Goal: Transaction & Acquisition: Purchase product/service

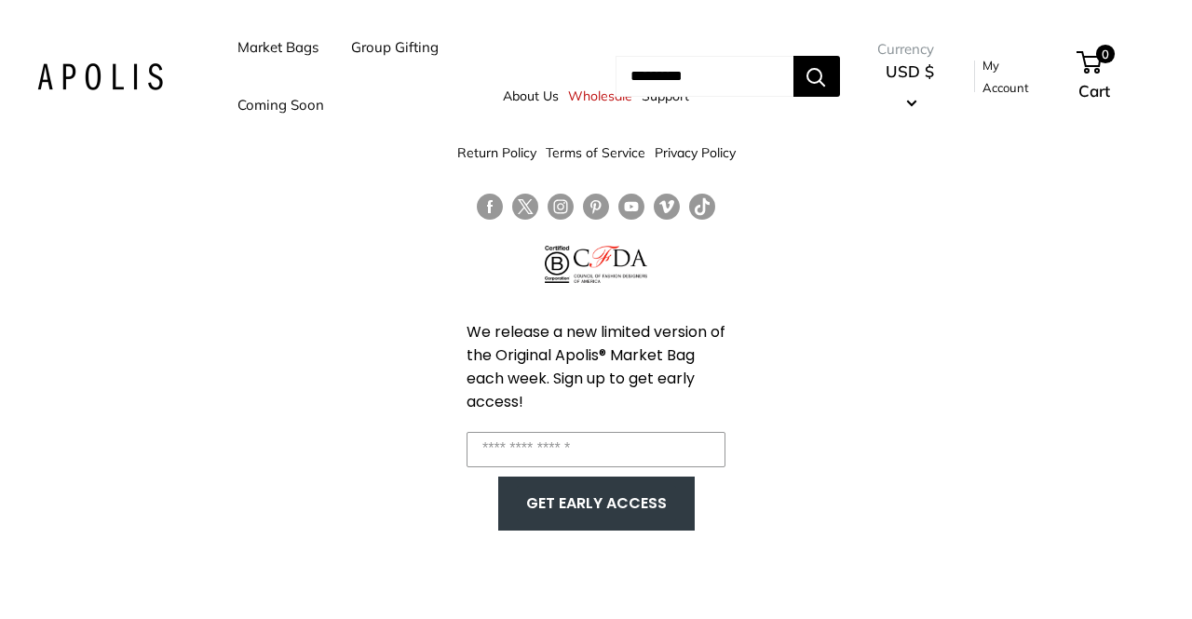
click at [283, 49] on link "Market Bags" at bounding box center [277, 47] width 81 height 26
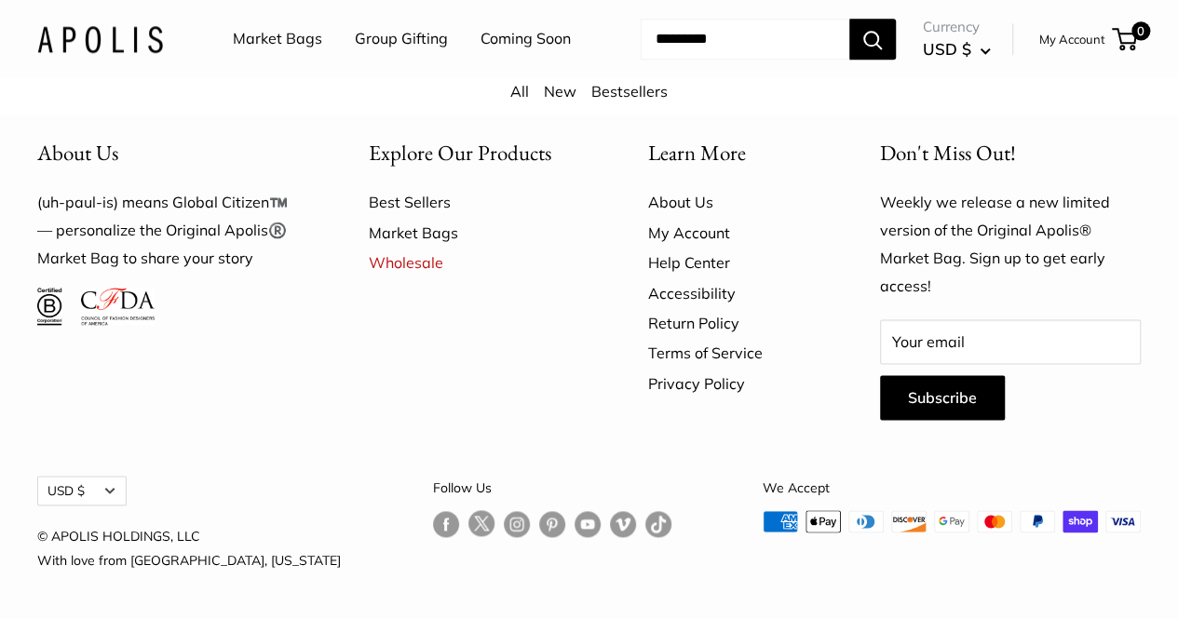
scroll to position [4941, 0]
click at [415, 231] on link "Market Bags" at bounding box center [476, 233] width 214 height 30
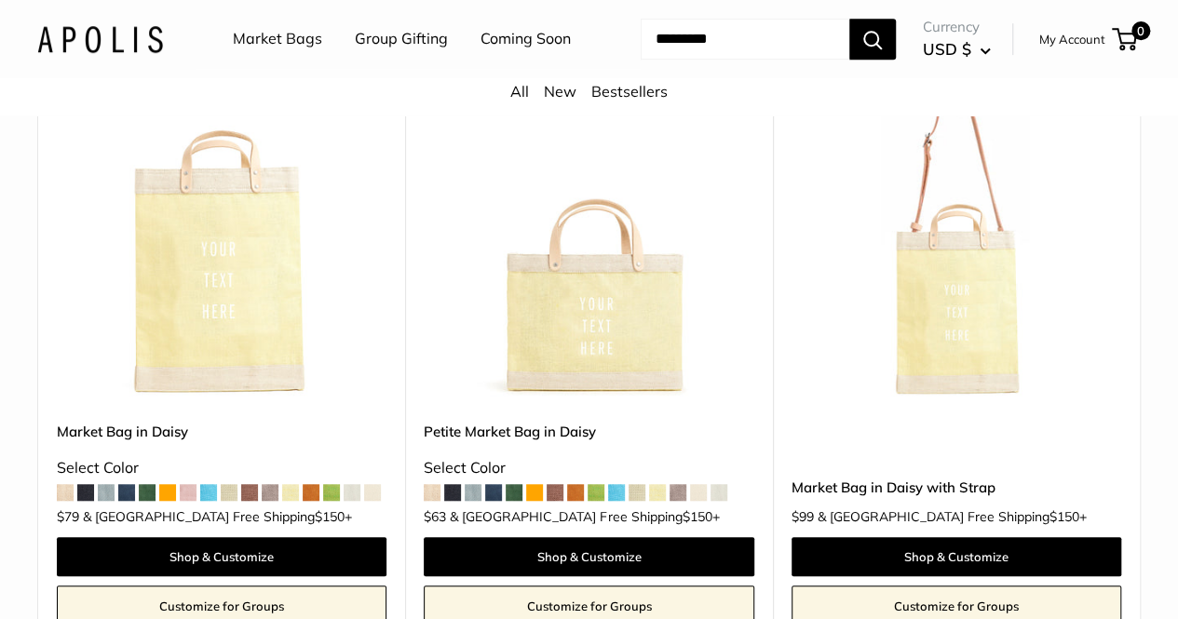
scroll to position [4084, 0]
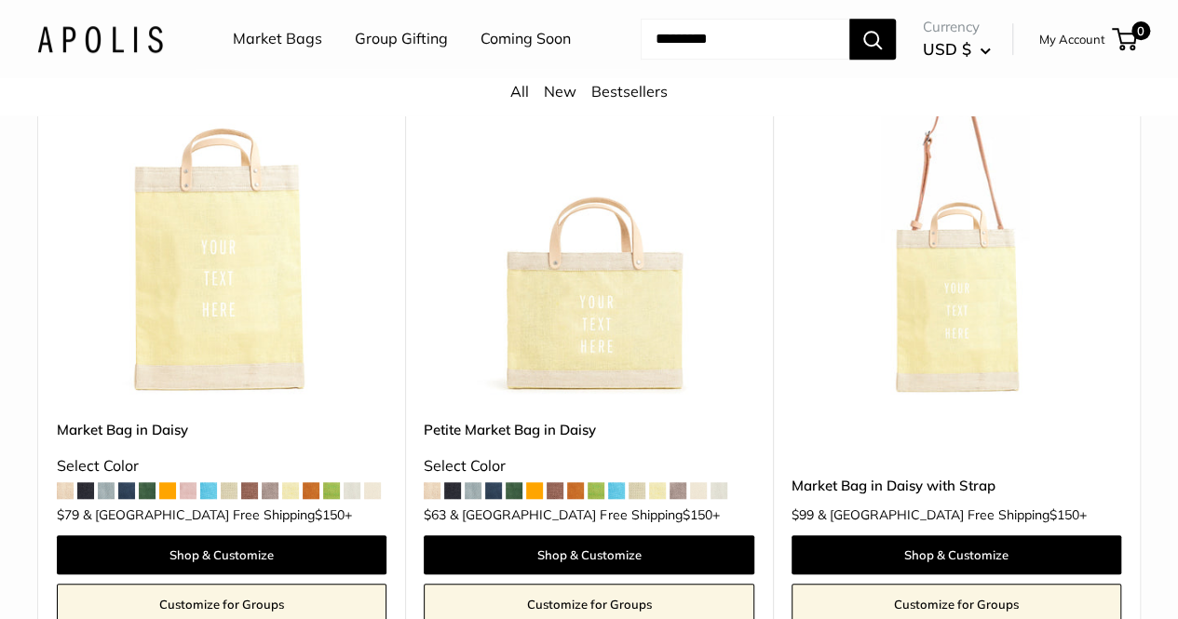
click at [0, 0] on img at bounding box center [0, 0] width 0 height 0
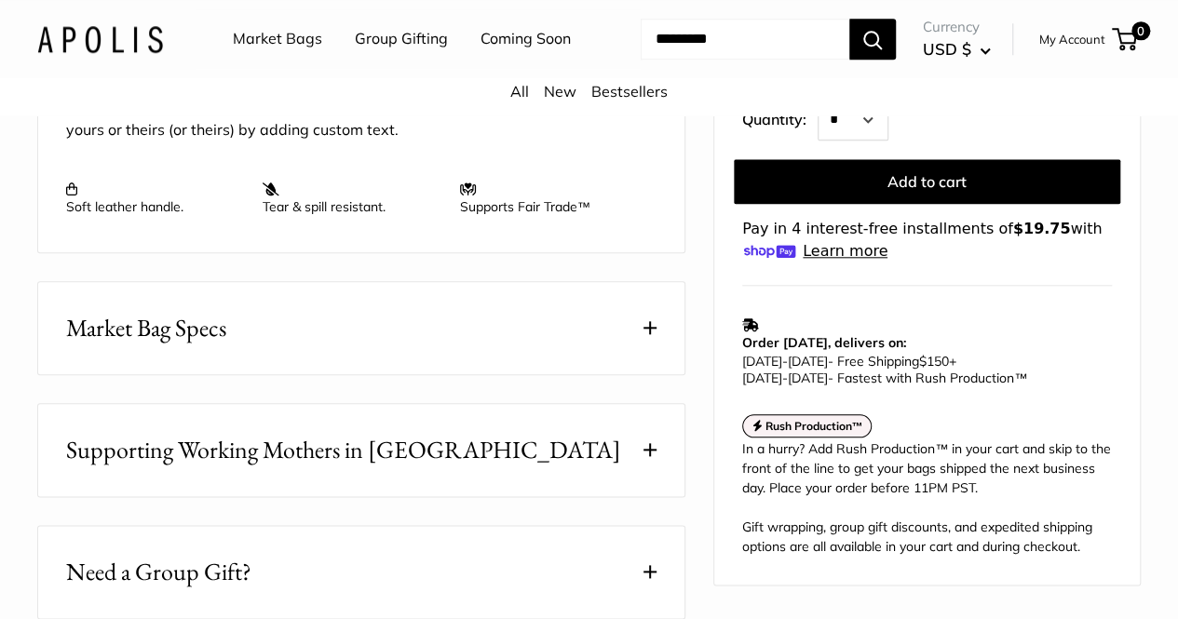
scroll to position [863, 0]
click at [631, 346] on button "Market Bag Specs" at bounding box center [361, 329] width 646 height 92
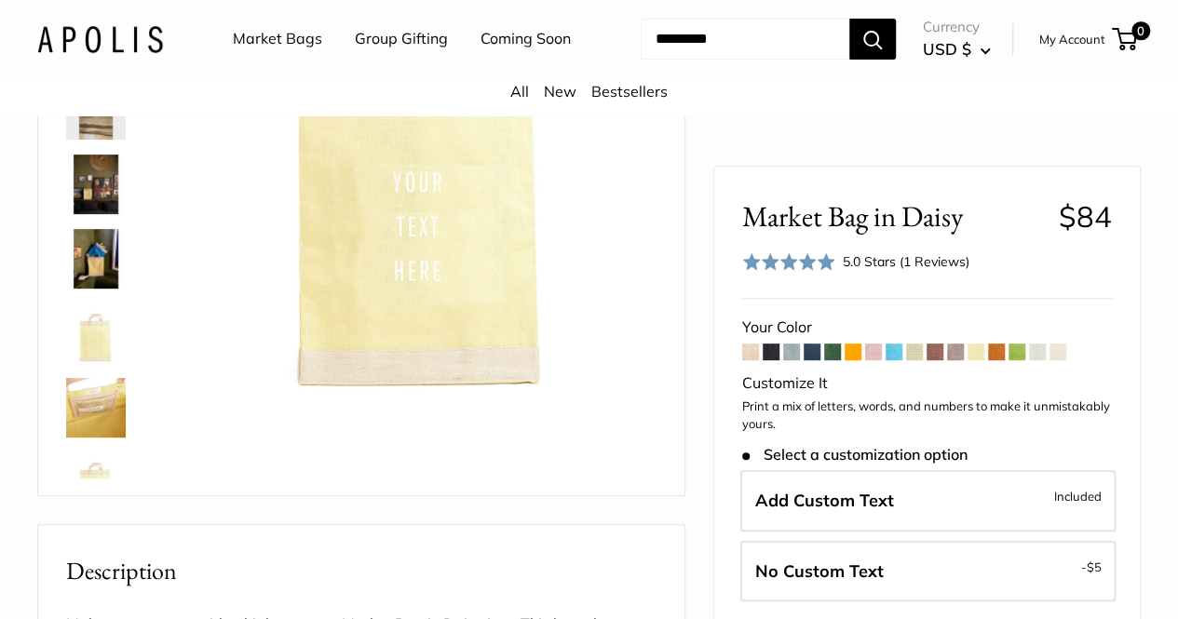
scroll to position [0, 0]
